Goal: Task Accomplishment & Management: Use online tool/utility

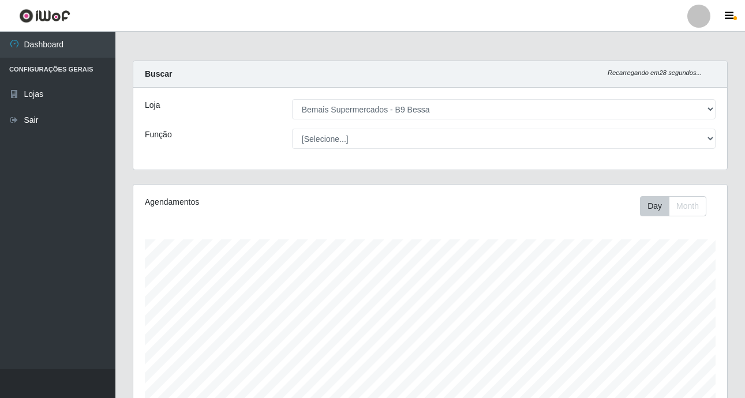
select select "410"
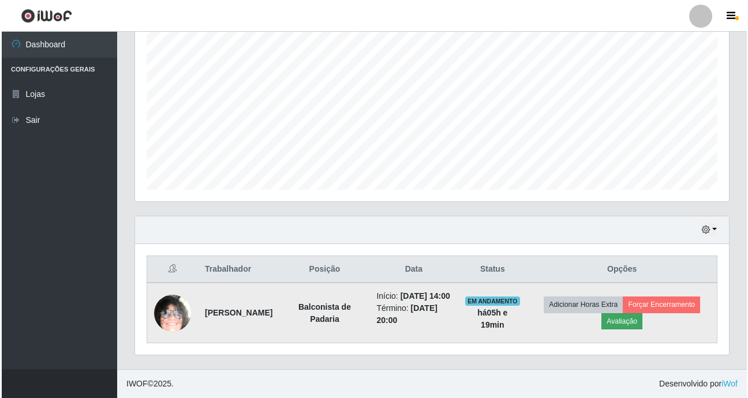
scroll to position [239, 594]
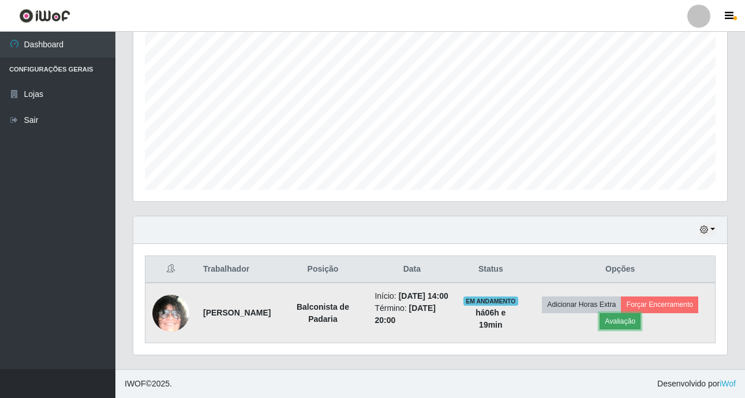
click at [623, 320] on button "Avaliação" at bounding box center [619, 321] width 41 height 16
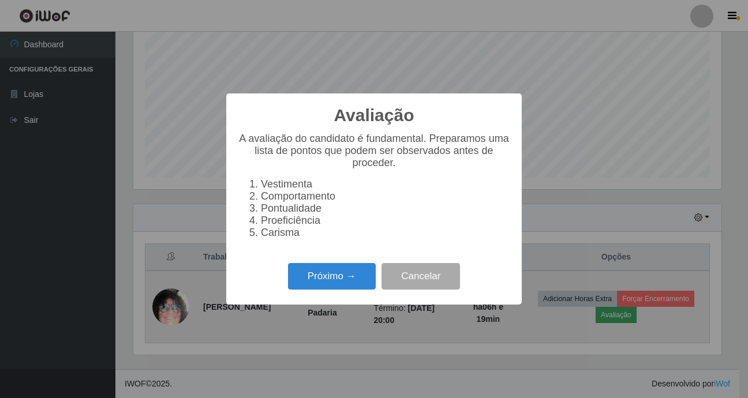
scroll to position [239, 588]
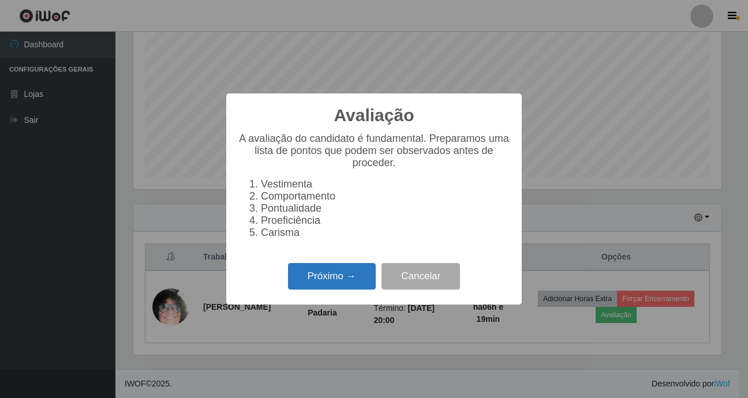
click at [346, 276] on button "Próximo →" at bounding box center [332, 276] width 88 height 27
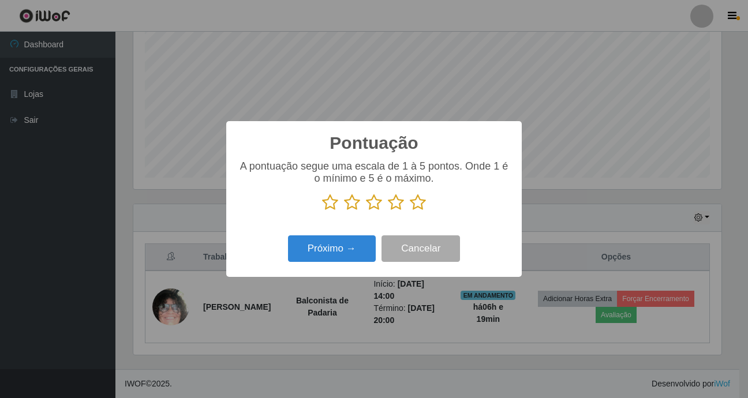
scroll to position [576738, 576390]
click at [426, 200] on p at bounding box center [374, 202] width 272 height 17
click at [423, 202] on icon at bounding box center [418, 202] width 16 height 17
click at [410, 211] on input "radio" at bounding box center [410, 211] width 0 height 0
click at [372, 251] on button "Próximo →" at bounding box center [332, 248] width 88 height 27
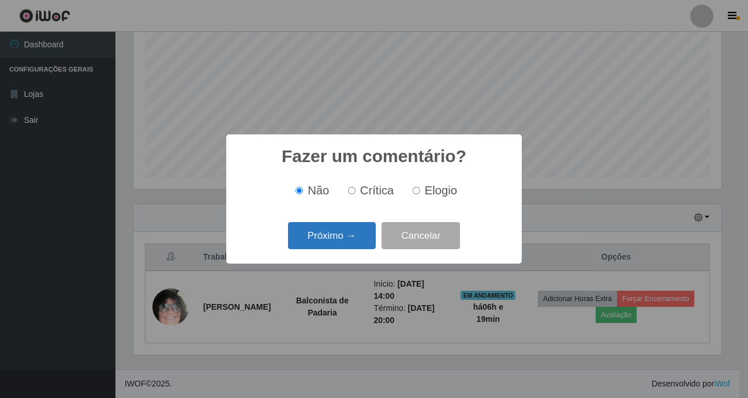
click at [369, 248] on button "Próximo →" at bounding box center [332, 235] width 88 height 27
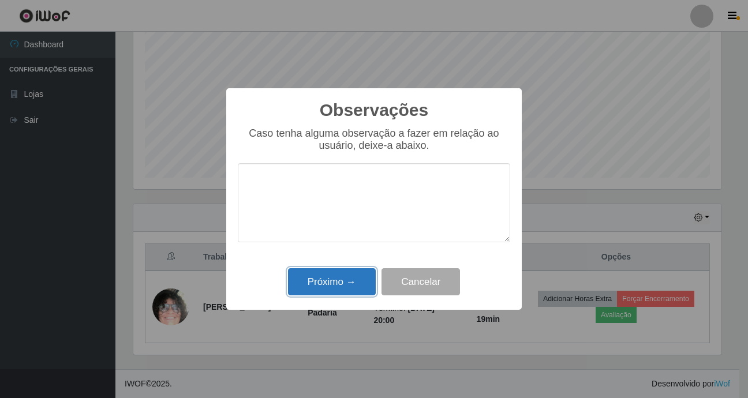
click at [351, 280] on button "Próximo →" at bounding box center [332, 281] width 88 height 27
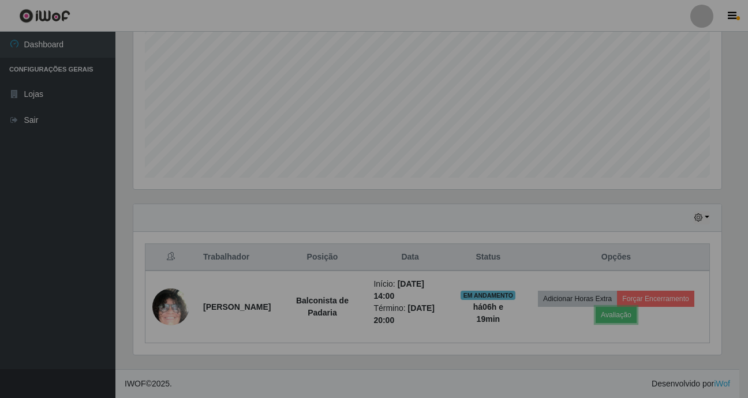
scroll to position [239, 594]
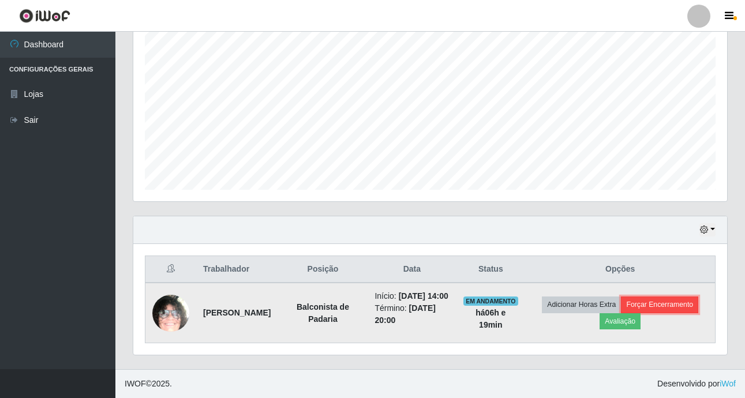
click at [665, 298] on button "Forçar Encerramento" at bounding box center [659, 305] width 77 height 16
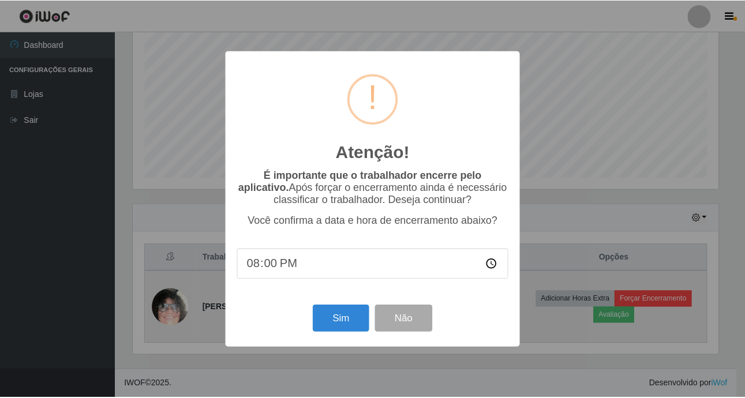
scroll to position [239, 588]
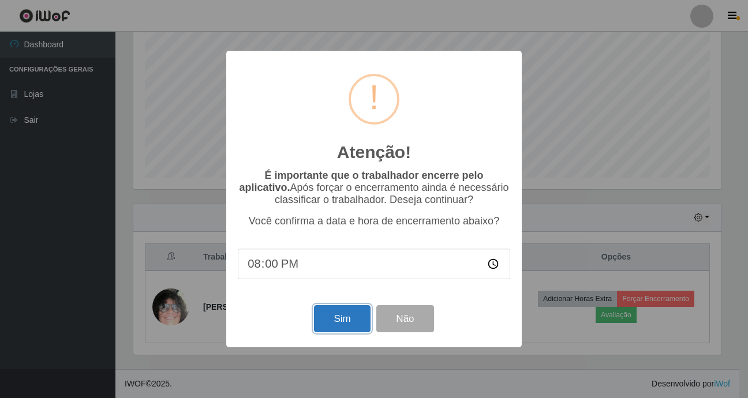
click at [347, 323] on button "Sim" at bounding box center [342, 318] width 56 height 27
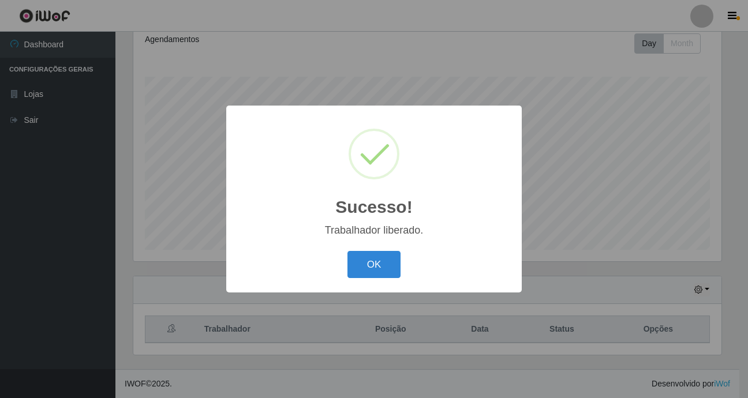
click at [347, 251] on button "OK" at bounding box center [374, 264] width 54 height 27
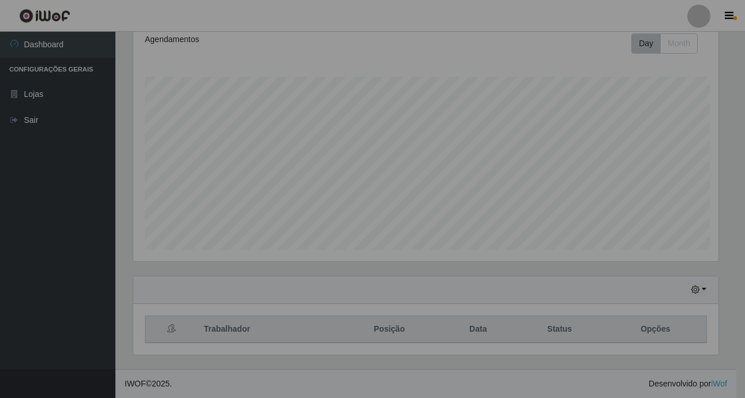
scroll to position [239, 594]
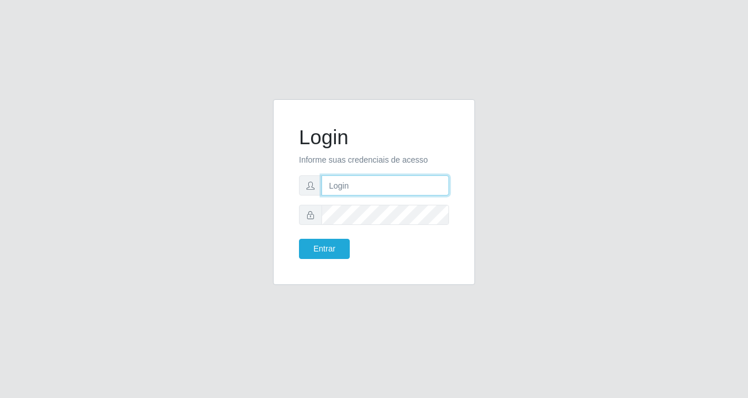
type input "Raissa@B9"
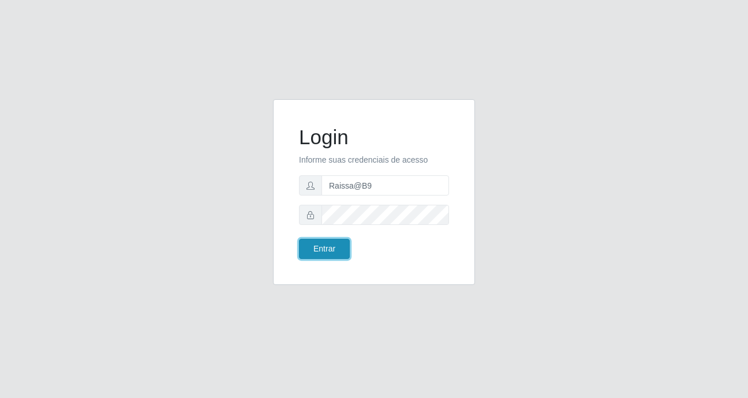
click at [329, 254] on button "Entrar" at bounding box center [324, 249] width 51 height 20
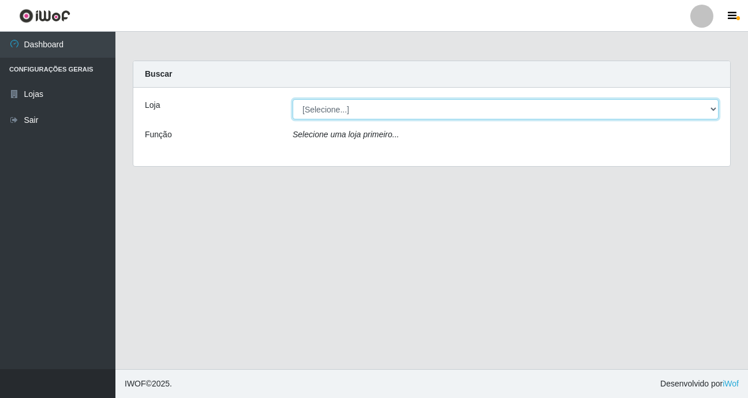
click at [361, 117] on select "[Selecione...] Bemais Supermercados - B9 Bessa" at bounding box center [506, 109] width 426 height 20
select select "410"
click at [293, 99] on select "[Selecione...] Bemais Supermercados - B9 Bessa" at bounding box center [506, 109] width 426 height 20
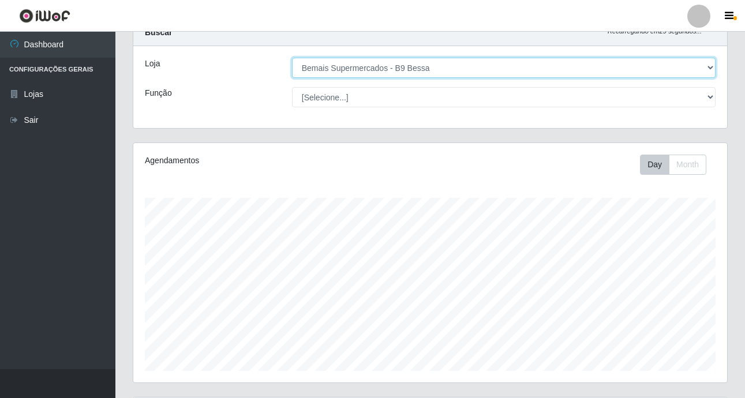
scroll to position [163, 0]
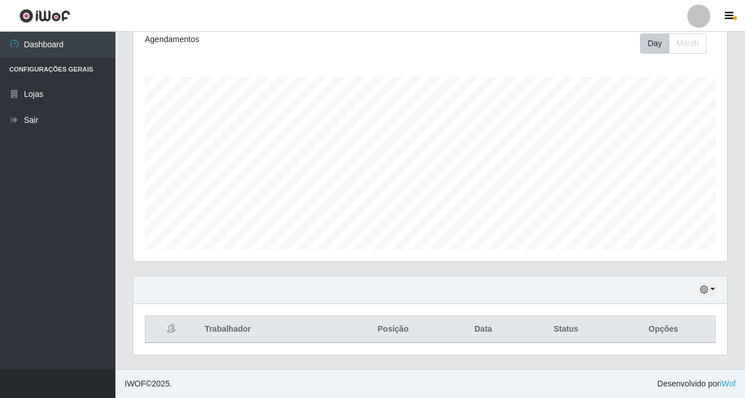
click at [702, 290] on div "Hoje 1 dia 3 dias 1 Semana Não encerrados" at bounding box center [430, 290] width 594 height 28
click at [707, 290] on button "button" at bounding box center [707, 289] width 16 height 13
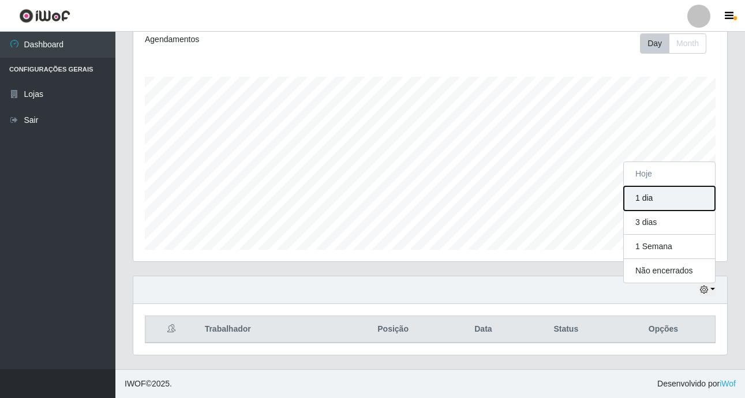
click at [643, 194] on button "1 dia" at bounding box center [669, 198] width 91 height 24
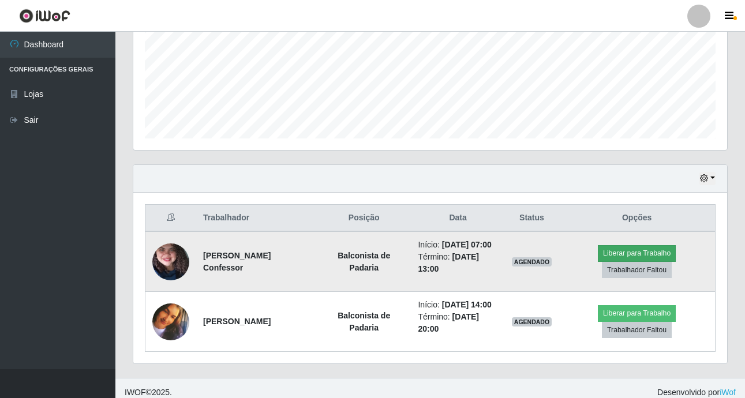
scroll to position [283, 0]
